Goal: Download file/media

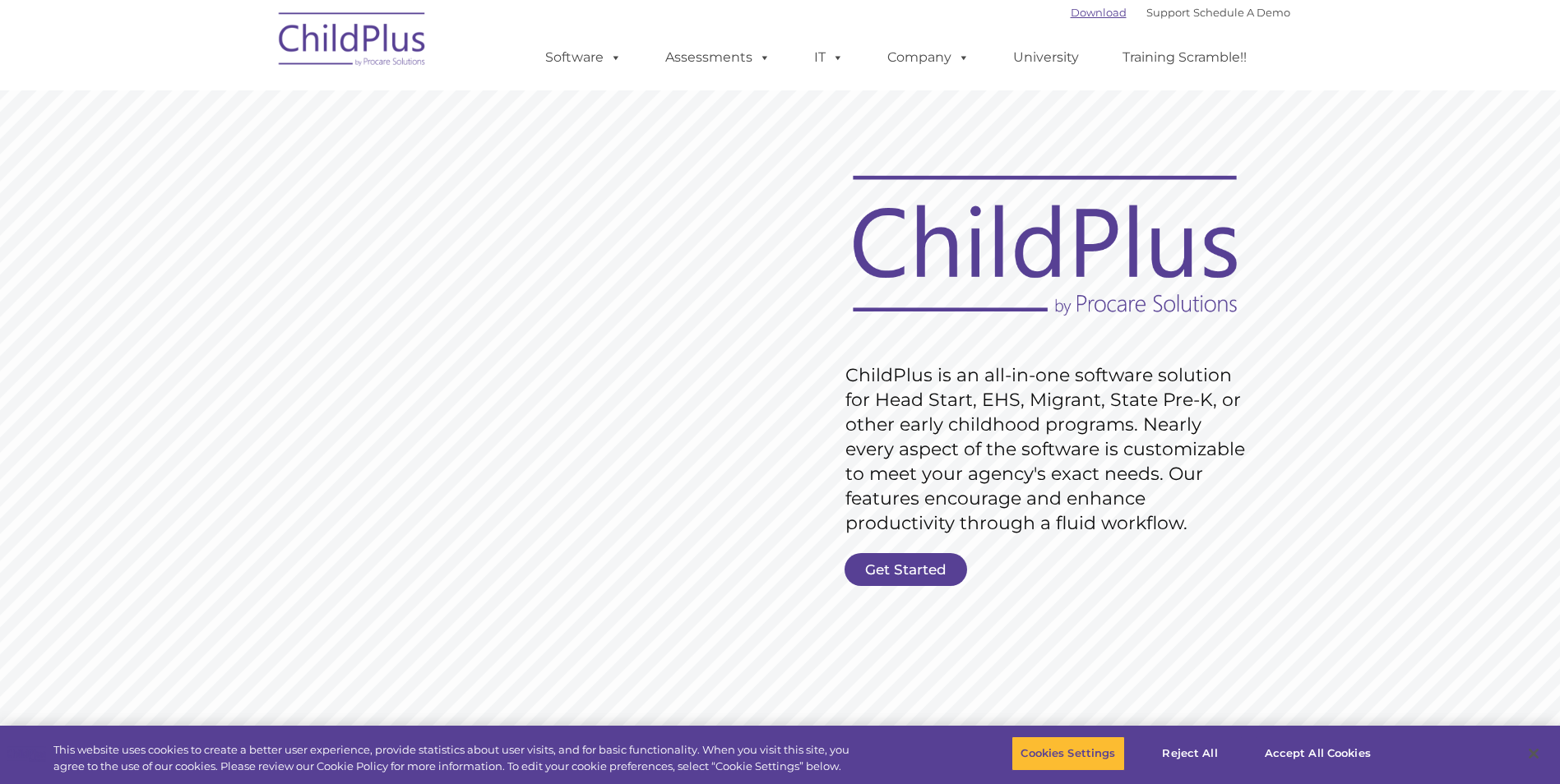
click at [1074, 15] on link "Download" at bounding box center [1098, 13] width 56 height 14
click at [1072, 14] on link "Download" at bounding box center [1098, 13] width 56 height 14
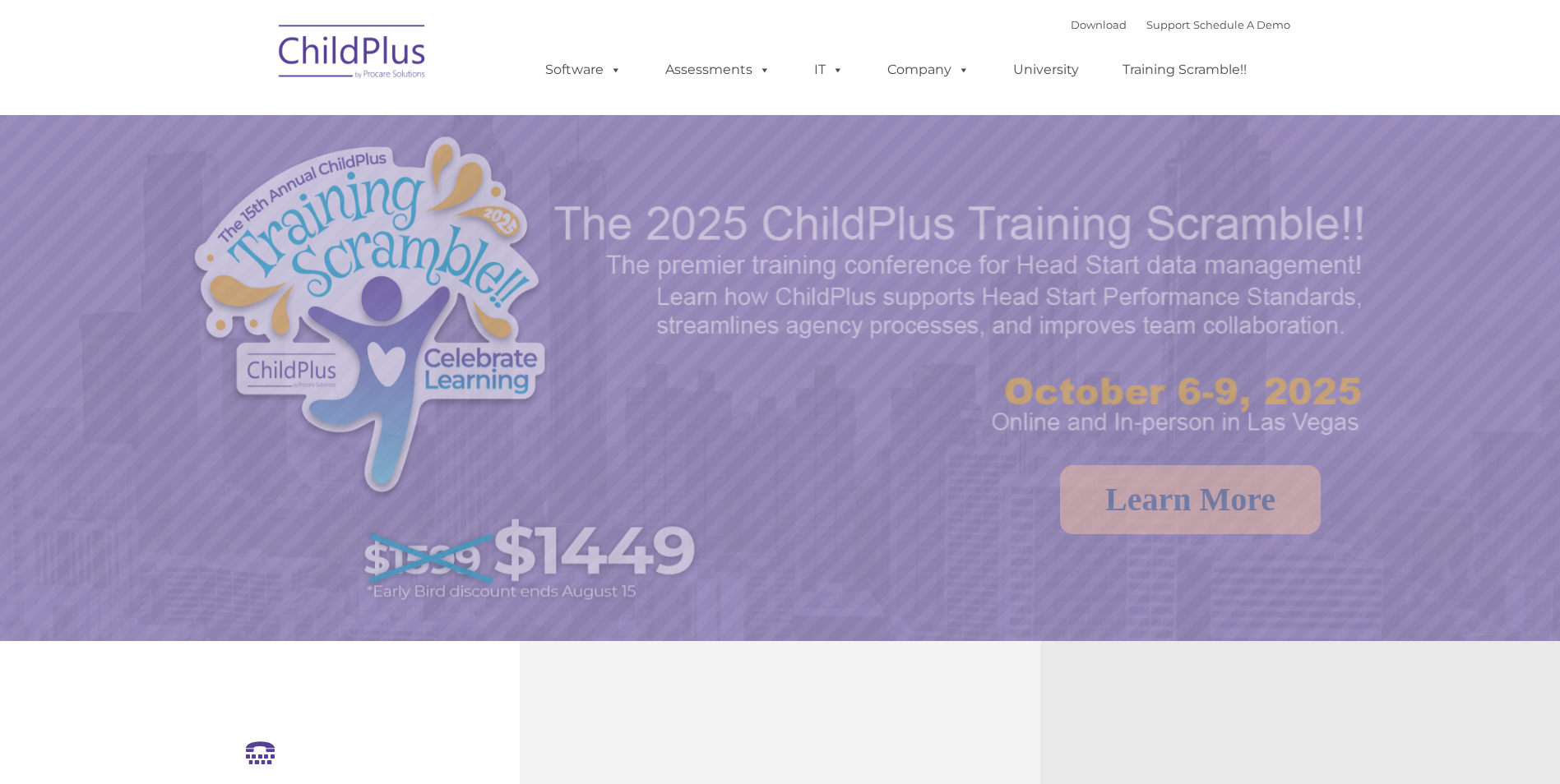
select select "MEDIUM"
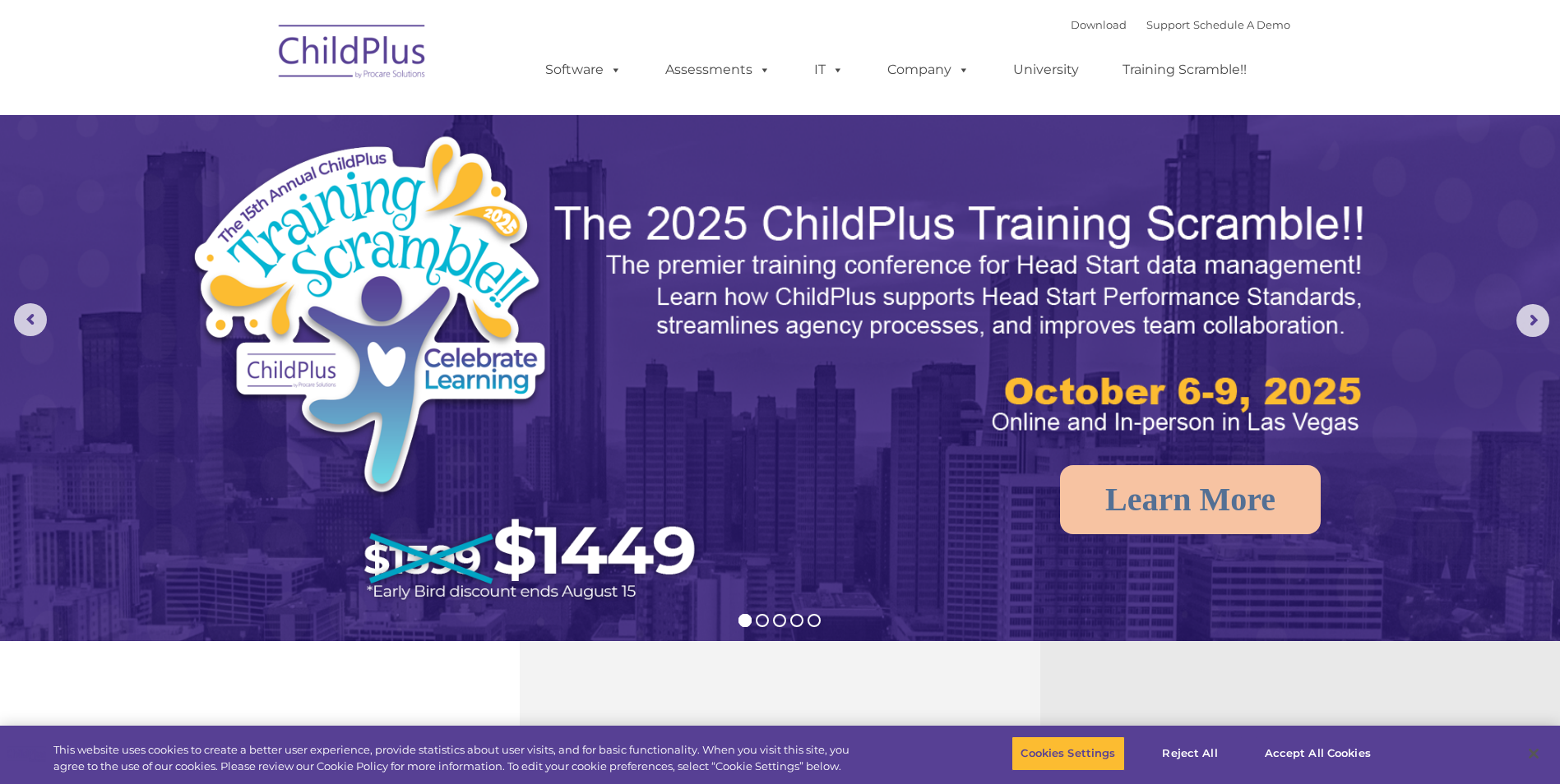
click at [1077, 31] on div "Download Support | Schedule A Demo " at bounding box center [1180, 25] width 219 height 25
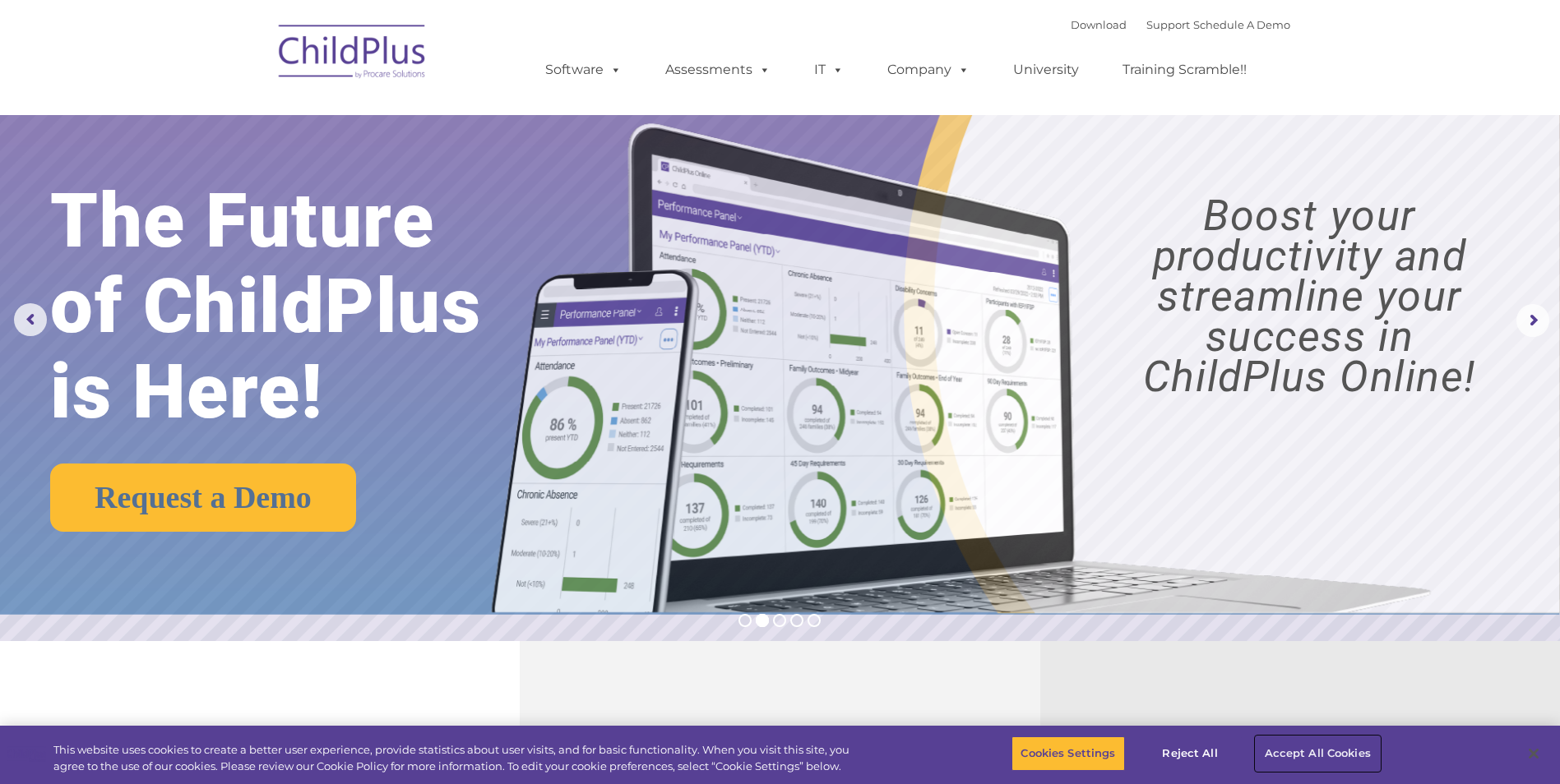
click at [1299, 756] on button "Accept All Cookies" at bounding box center [1317, 754] width 124 height 35
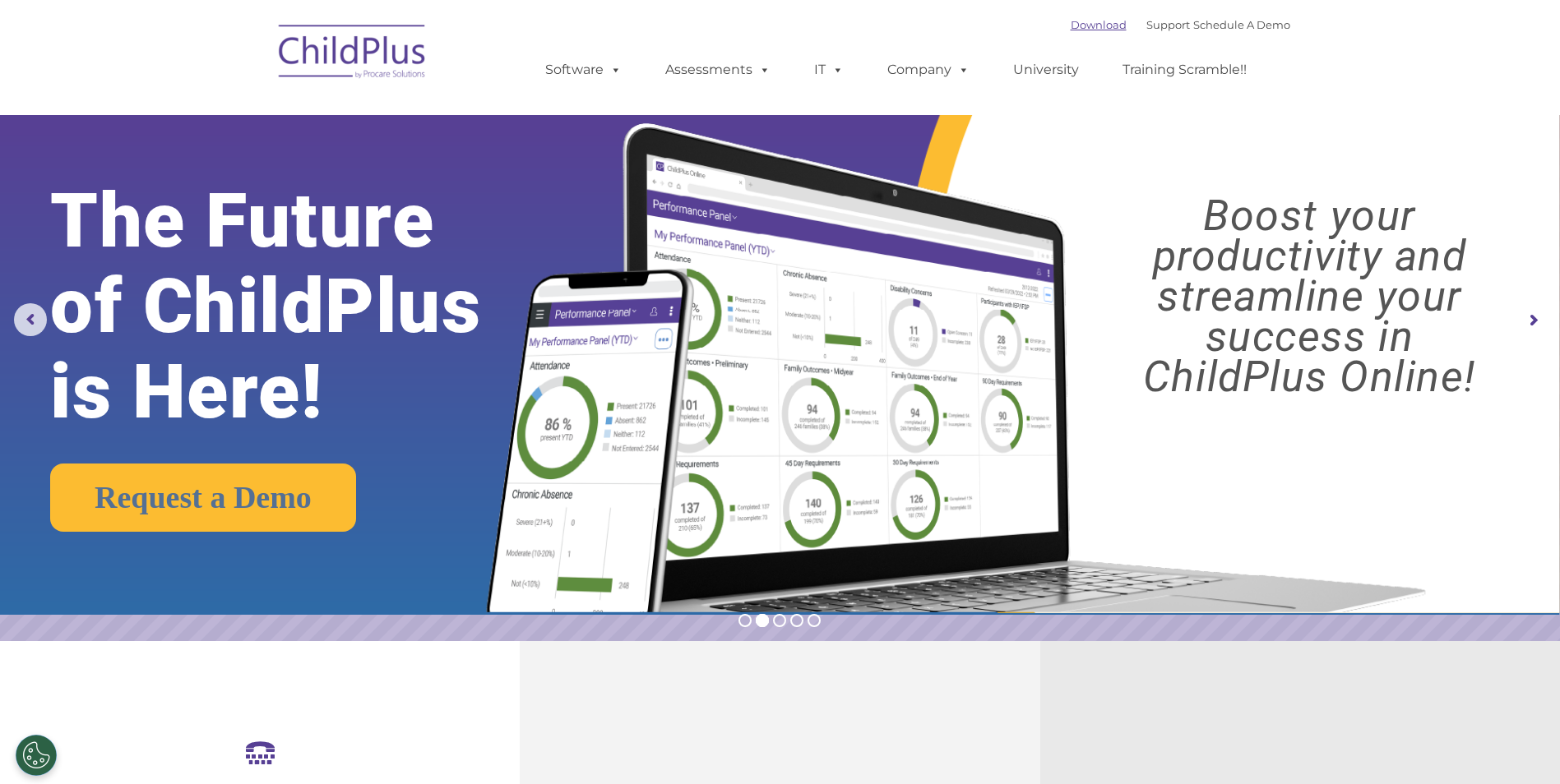
click at [1092, 24] on link "Download" at bounding box center [1098, 25] width 56 height 14
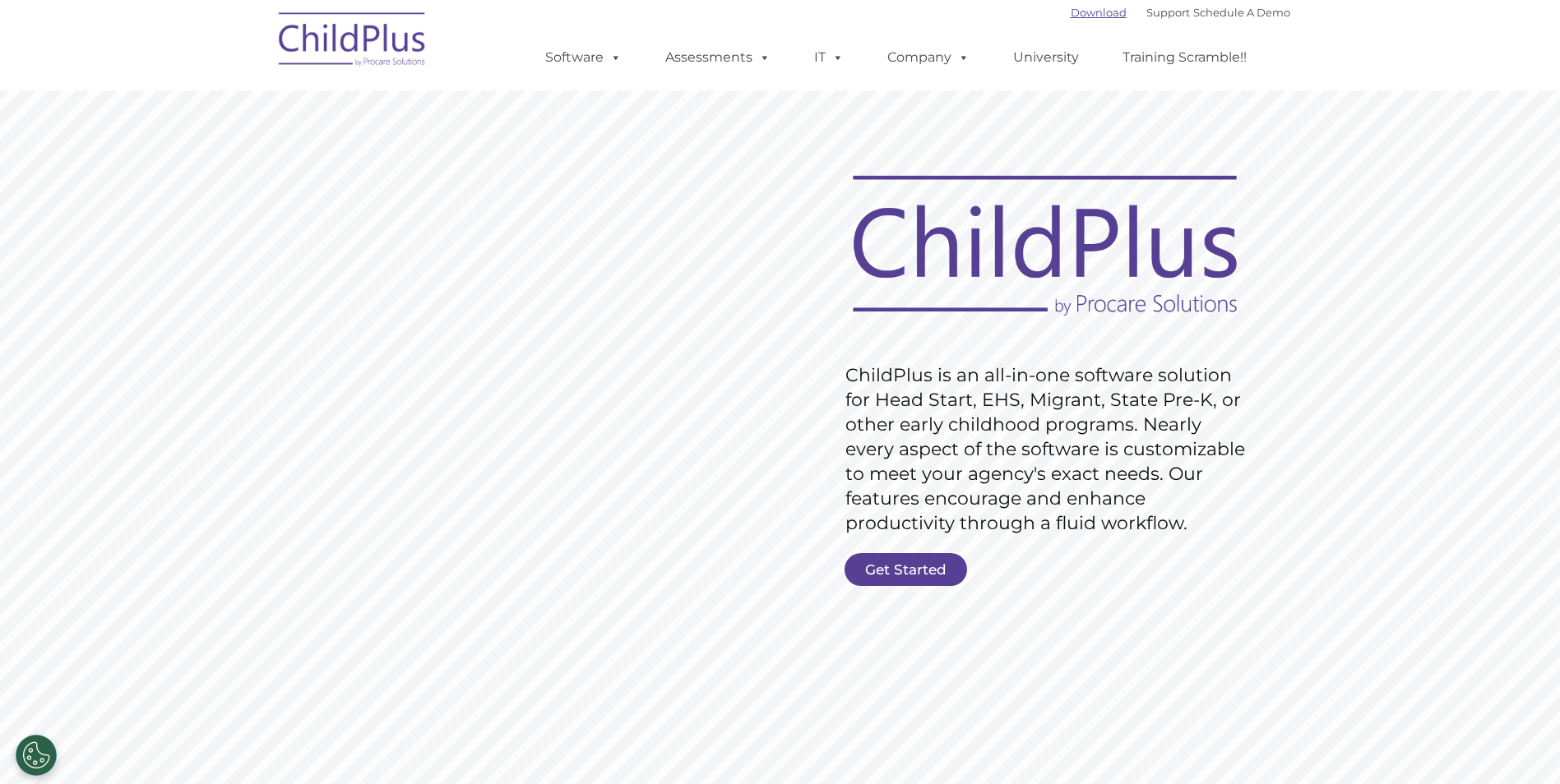
click at [1073, 14] on link "Download" at bounding box center [1098, 13] width 56 height 14
